Goal: Task Accomplishment & Management: Manage account settings

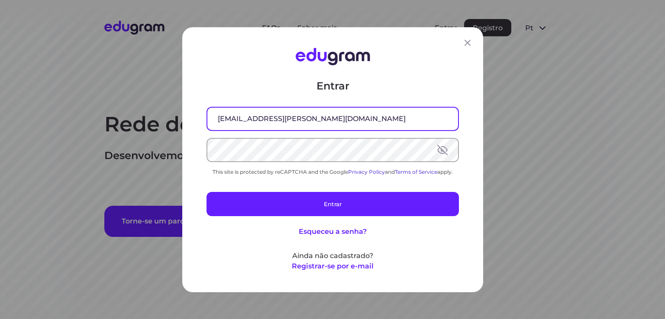
type input "[EMAIL_ADDRESS][PERSON_NAME][DOMAIN_NAME]"
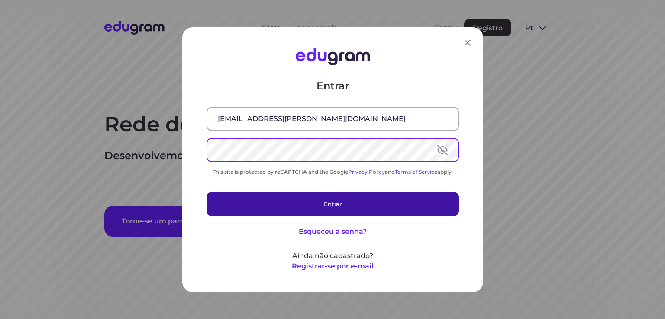
click at [311, 206] on button "Entrar" at bounding box center [332, 204] width 252 height 24
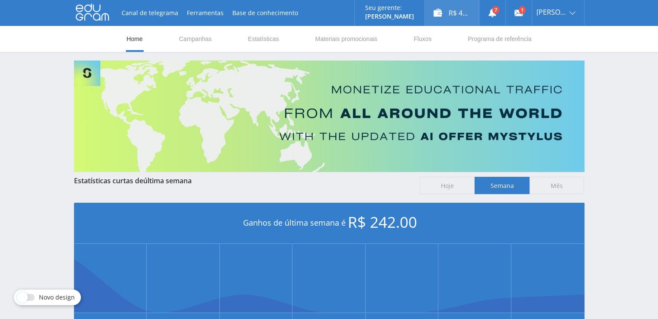
click at [466, 12] on div "R$ 42.00" at bounding box center [452, 13] width 54 height 26
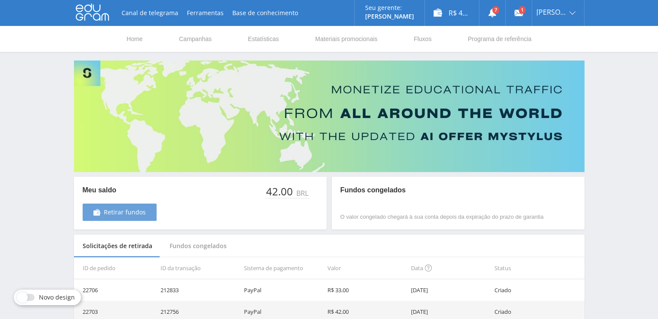
click at [107, 216] on span "Retirar fundos" at bounding box center [125, 212] width 42 height 7
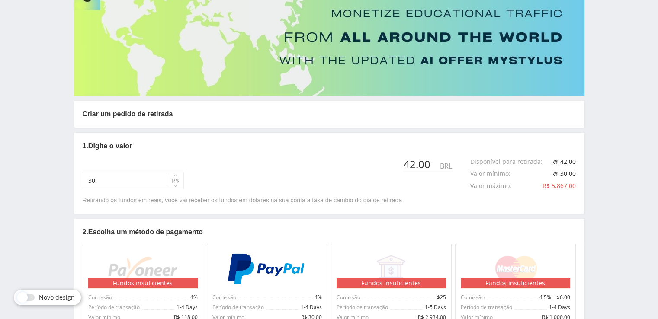
scroll to position [130, 0]
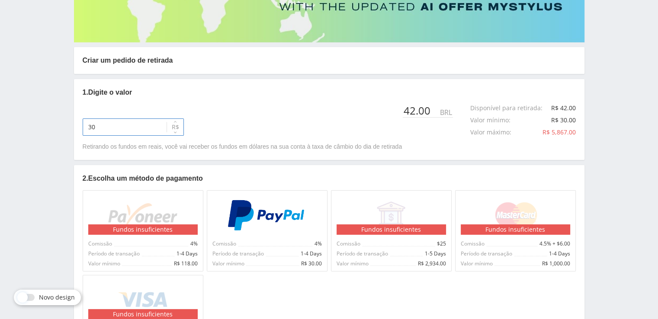
click at [111, 129] on input "30" at bounding box center [133, 127] width 101 height 17
type input "42"
click at [234, 212] on img at bounding box center [267, 215] width 80 height 31
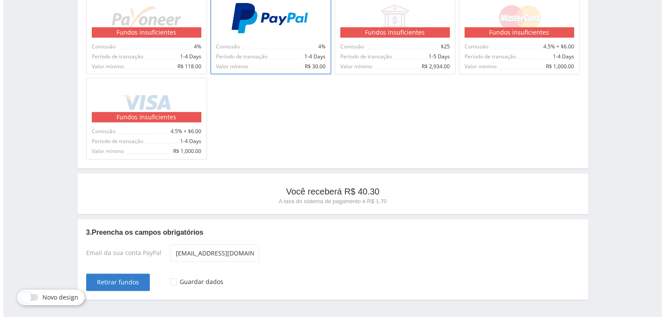
scroll to position [350, 0]
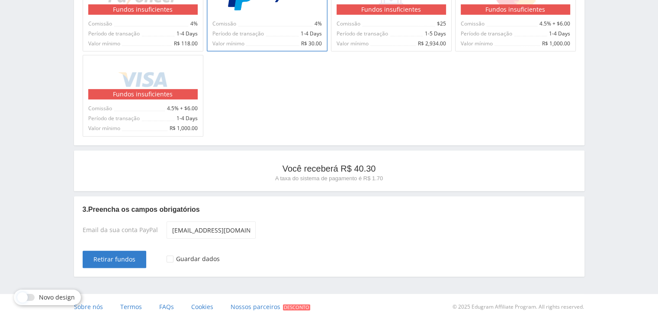
click at [127, 245] on div "Retirar fundos" at bounding box center [125, 255] width 84 height 26
click at [128, 254] on button "Retirar fundos" at bounding box center [115, 259] width 64 height 17
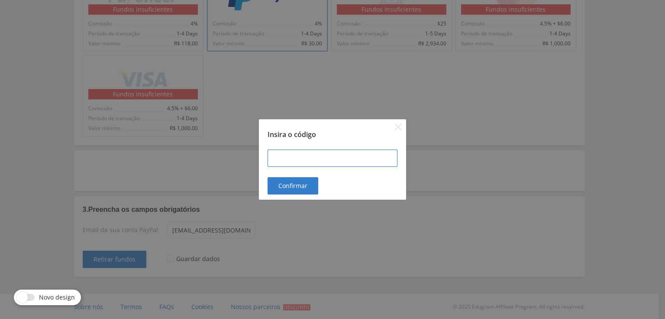
click at [318, 162] on input at bounding box center [333, 158] width 130 height 17
type input "101418"
click at [291, 200] on div "Insira o código 101418 Confirmar" at bounding box center [332, 159] width 665 height 319
click at [295, 188] on div "Insira o código 101418 Confirmar" at bounding box center [332, 159] width 665 height 319
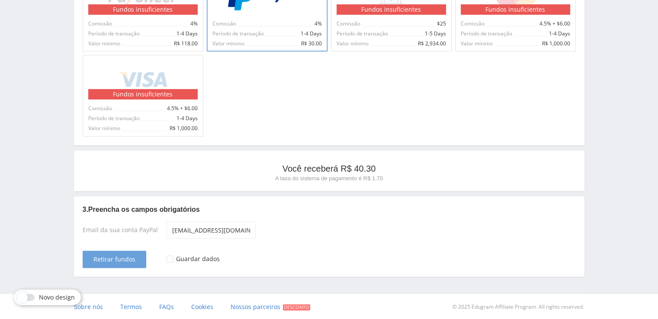
click at [118, 256] on span "Retirar fundos" at bounding box center [115, 259] width 42 height 7
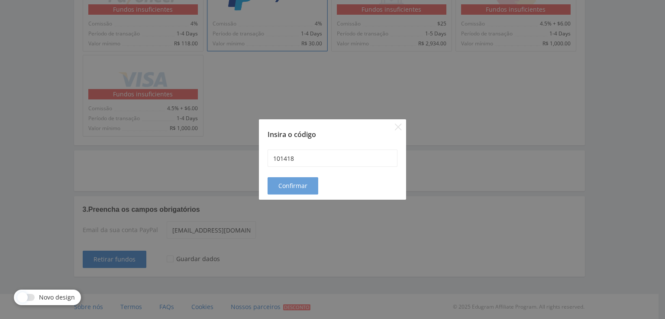
click at [291, 177] on div "Insira o código 101418 Confirmar" at bounding box center [332, 159] width 147 height 81
click at [289, 190] on button "Confirmar" at bounding box center [293, 185] width 51 height 17
click at [311, 160] on input "101418" at bounding box center [333, 158] width 130 height 17
click at [284, 186] on span "Confirmar" at bounding box center [292, 186] width 29 height 7
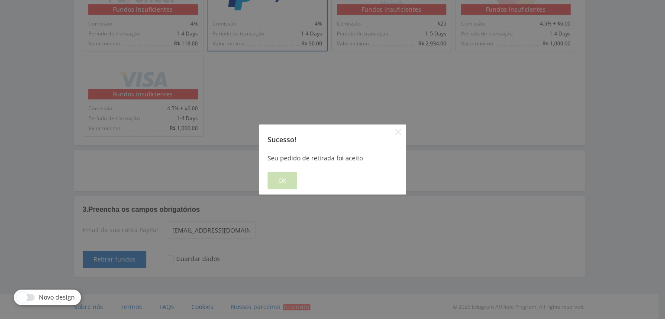
click at [283, 173] on div "Sucesso! Seu pedido de retirada foi aceito Ok" at bounding box center [332, 160] width 147 height 70
click at [283, 174] on button "Ok" at bounding box center [282, 180] width 29 height 17
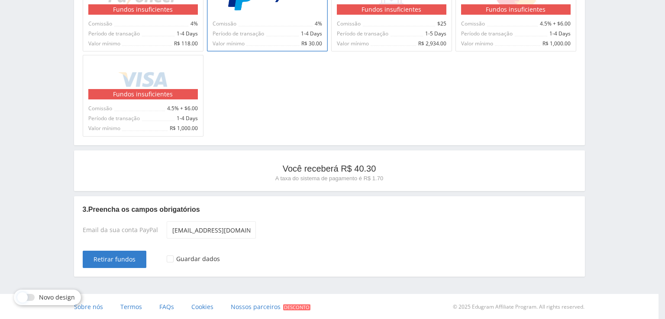
scroll to position [0, 0]
